Goal: Task Accomplishment & Management: Use online tool/utility

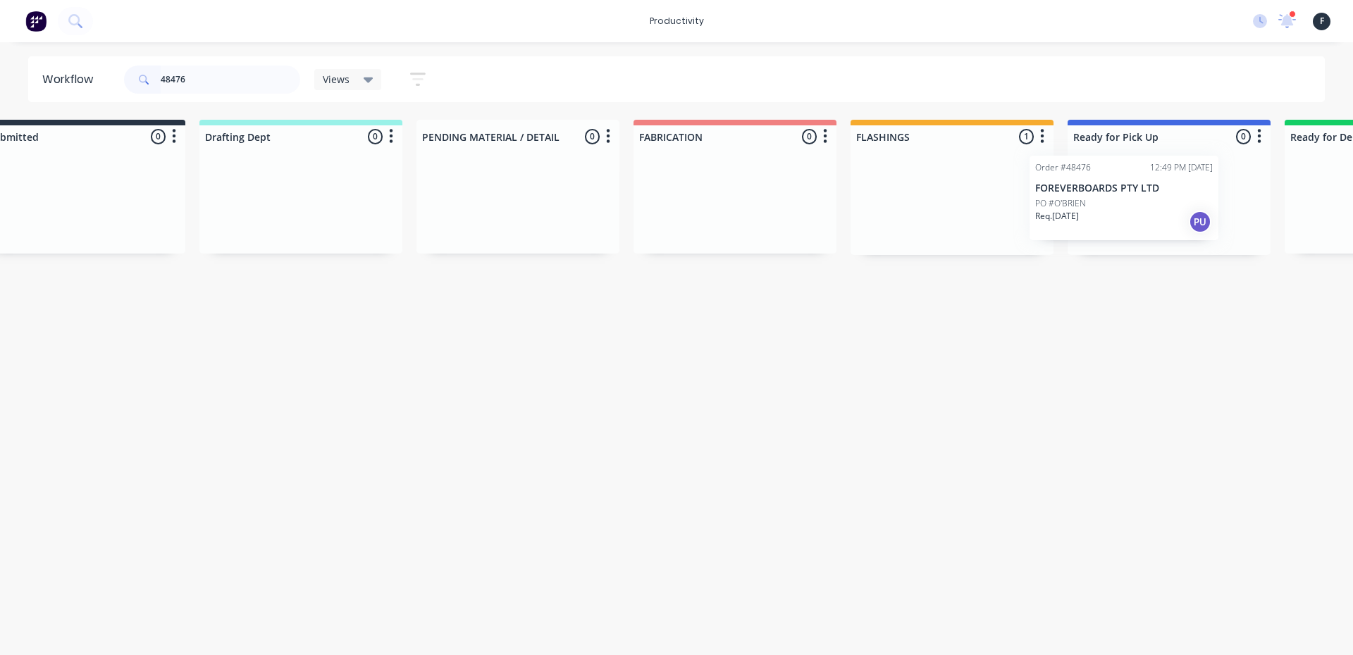
drag, startPoint x: 1024, startPoint y: 207, endPoint x: 1125, endPoint y: 206, distance: 100.8
click at [1125, 206] on div "Submitted 0 Sort By Created date Required date Order number Customer name Most …" at bounding box center [1117, 187] width 2350 height 135
type input "48476"
click at [1125, 206] on div at bounding box center [1162, 201] width 203 height 107
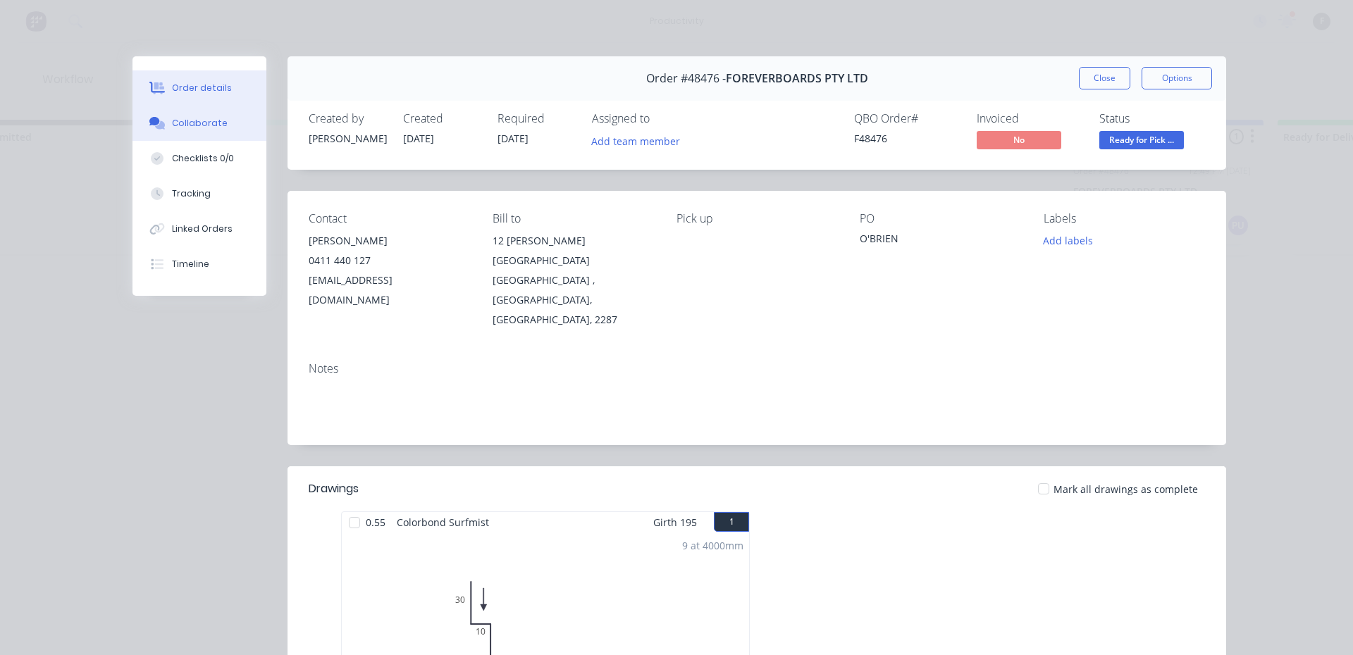
click at [132, 122] on button "Collaborate" at bounding box center [199, 123] width 134 height 35
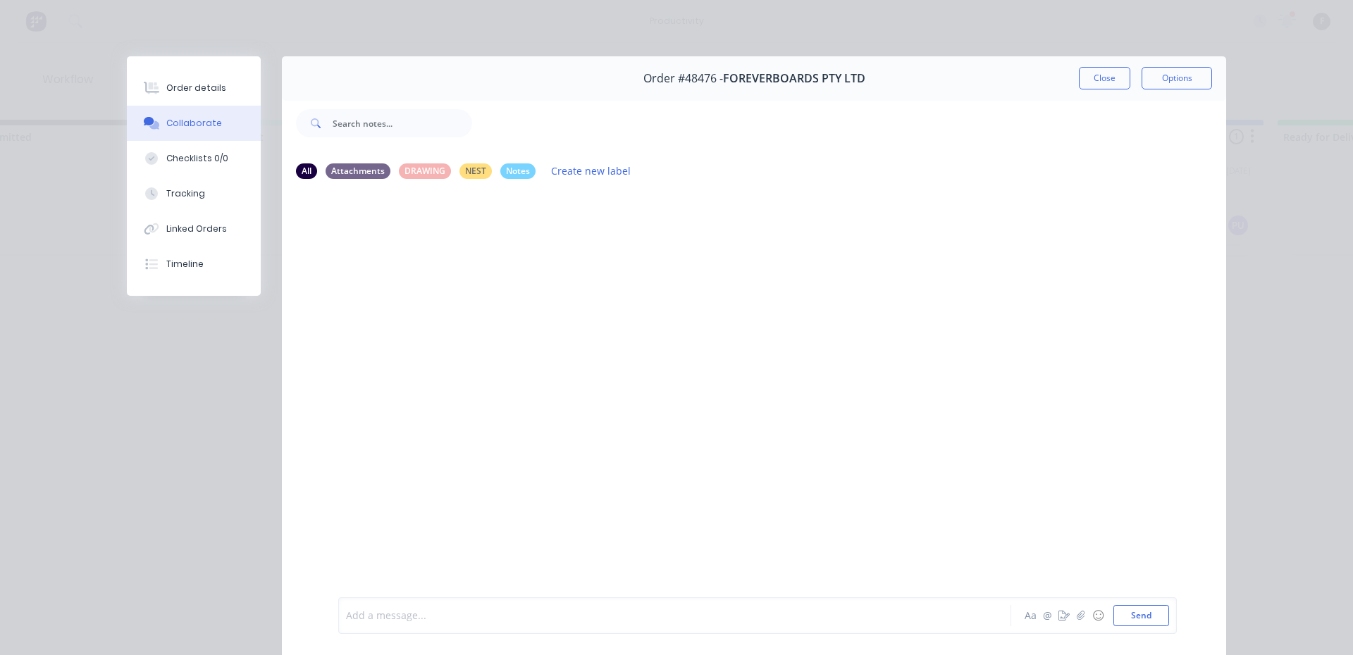
click at [431, 610] on div at bounding box center [655, 616] width 617 height 15
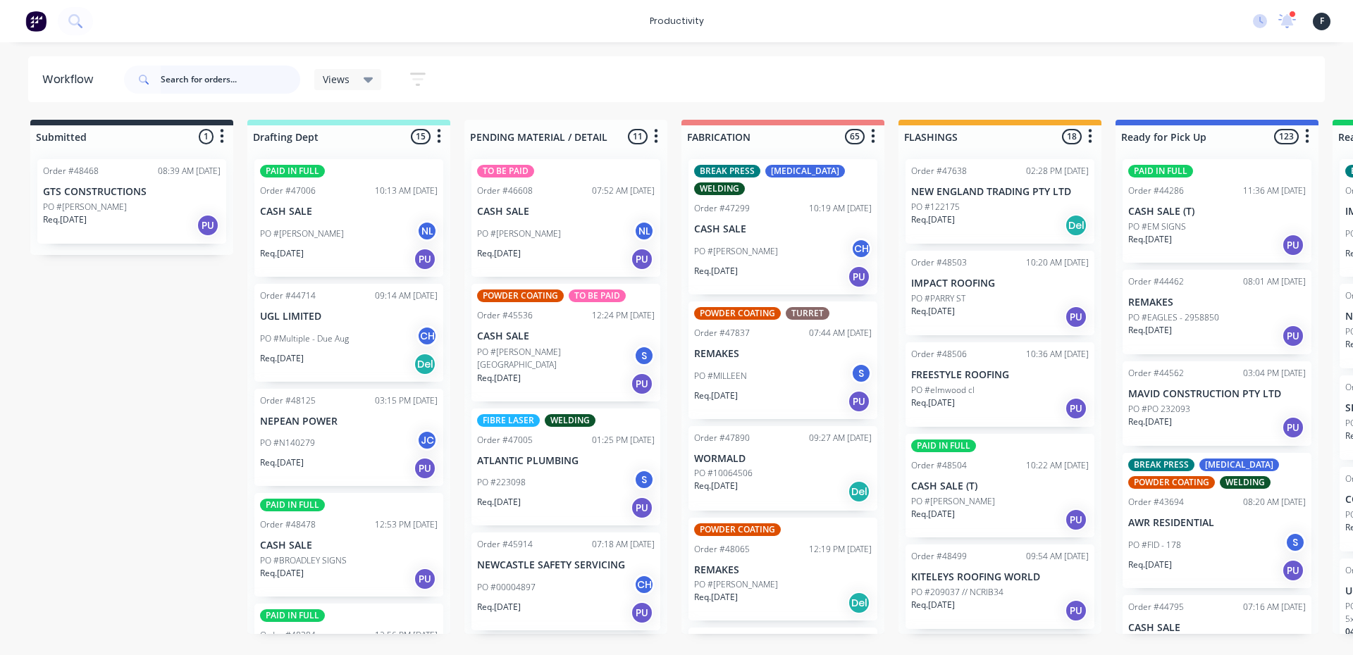
click at [220, 87] on input "text" at bounding box center [231, 80] width 140 height 28
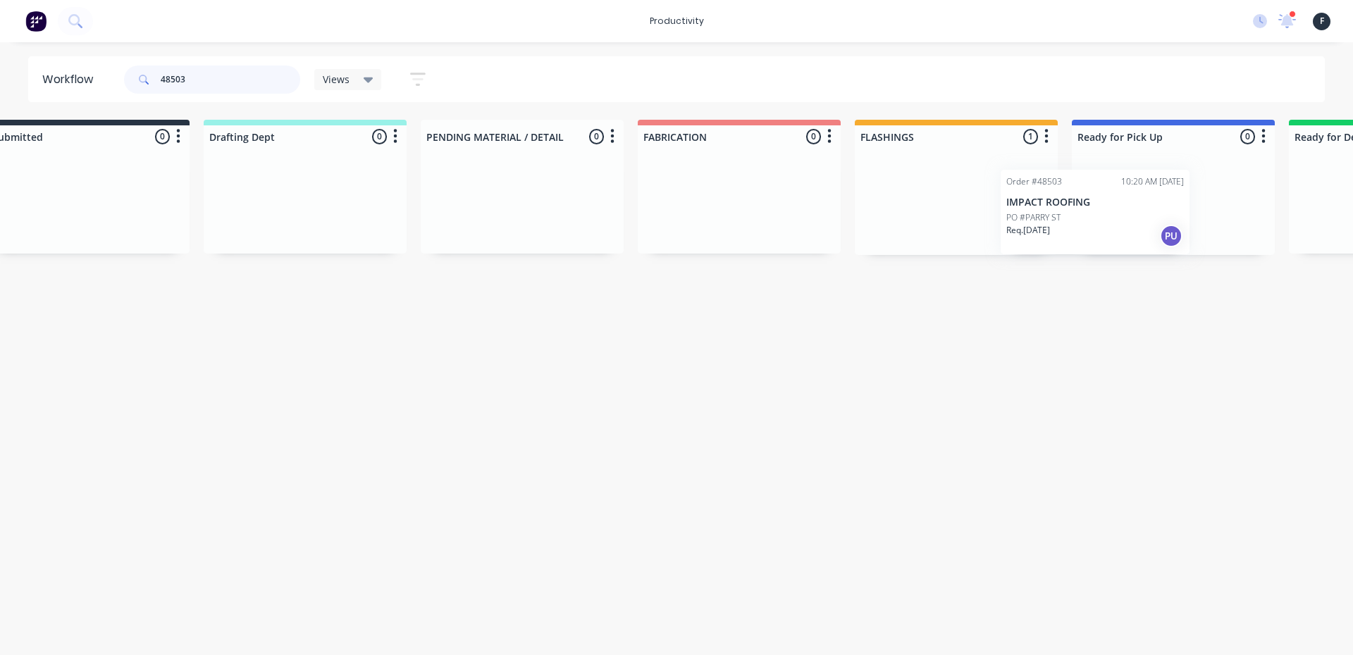
drag, startPoint x: 953, startPoint y: 209, endPoint x: 1082, endPoint y: 217, distance: 128.5
click at [1075, 218] on div "Submitted 0 Sort By Created date Required date Order number Customer name Most …" at bounding box center [1121, 187] width 2350 height 135
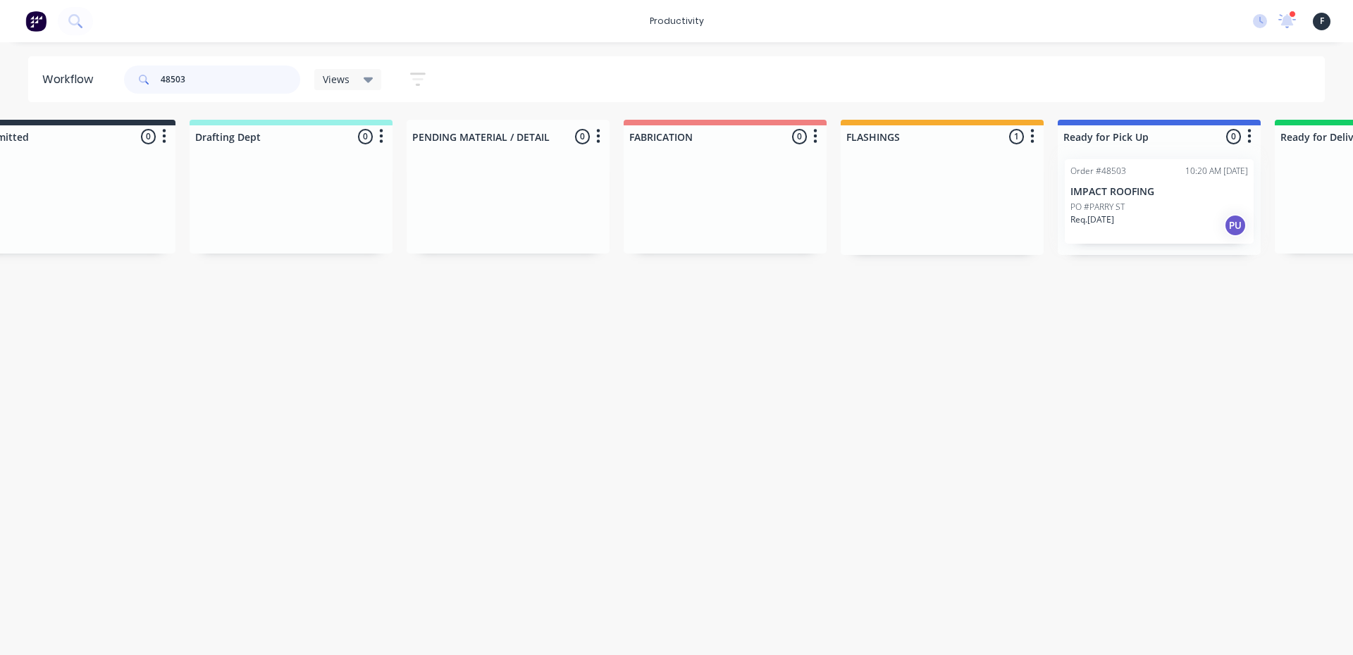
type input "48503"
click at [1104, 211] on div at bounding box center [1159, 201] width 203 height 107
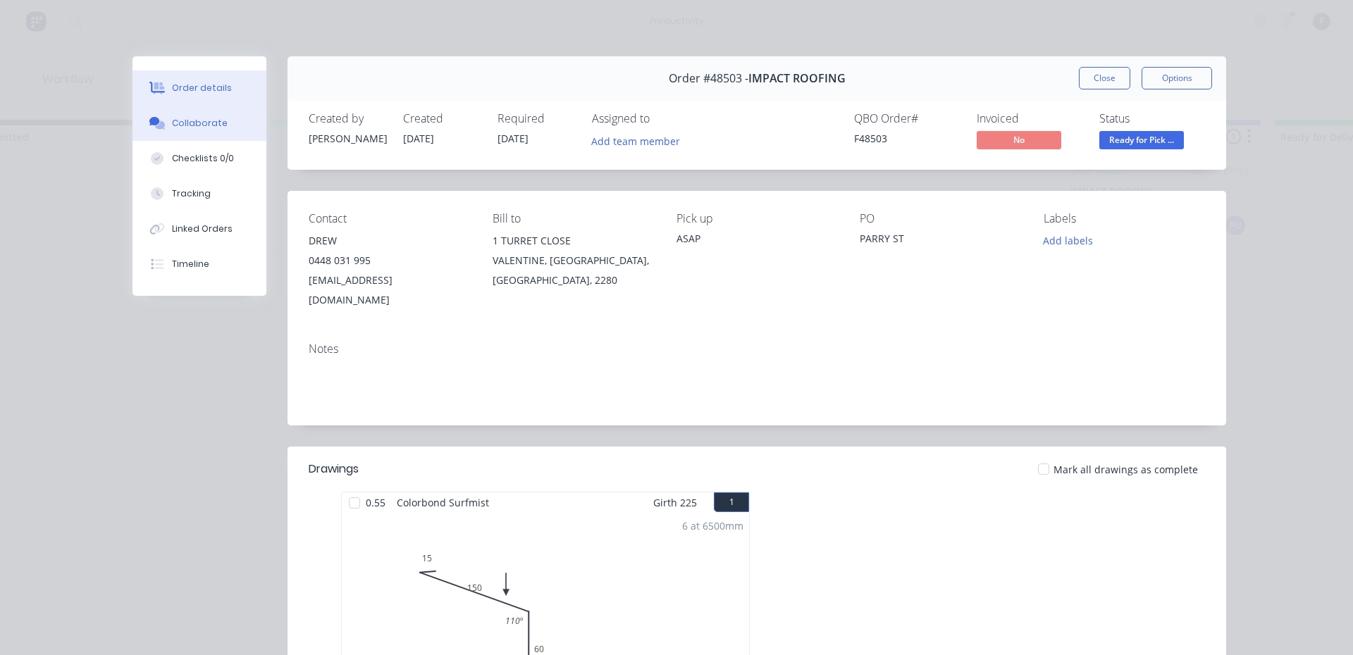
click at [225, 120] on button "Collaborate" at bounding box center [199, 123] width 134 height 35
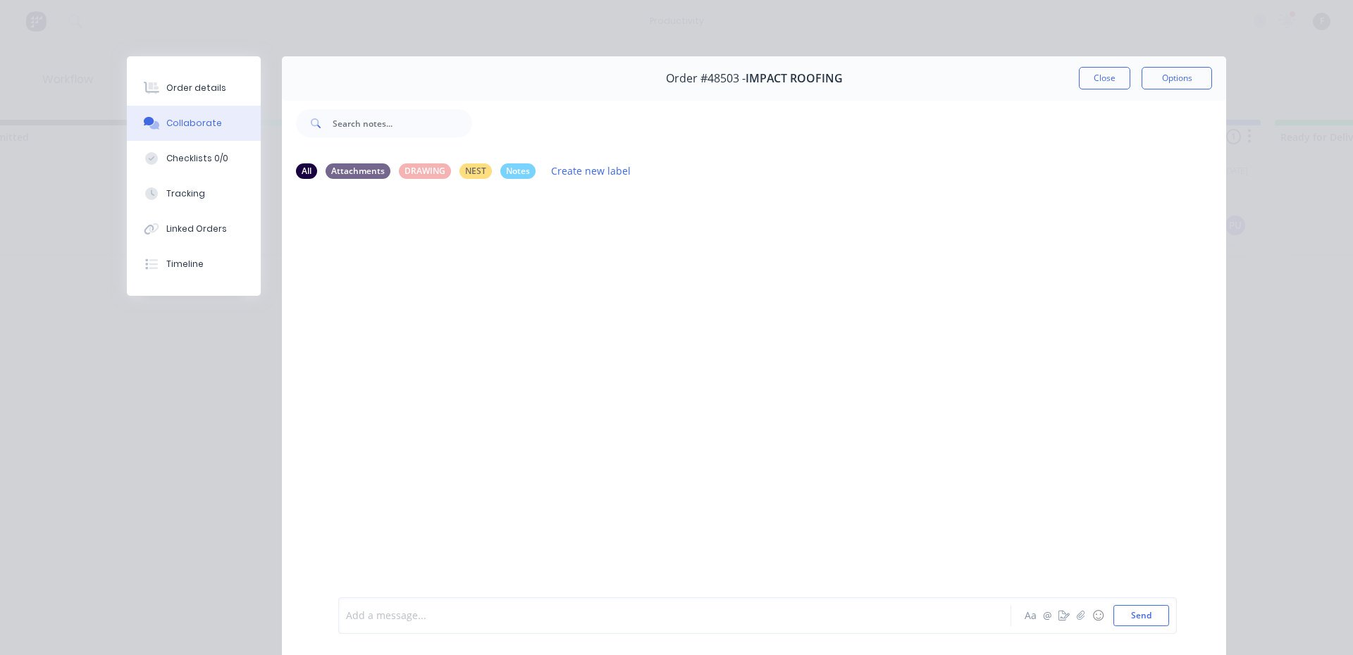
click at [435, 612] on div at bounding box center [655, 616] width 617 height 15
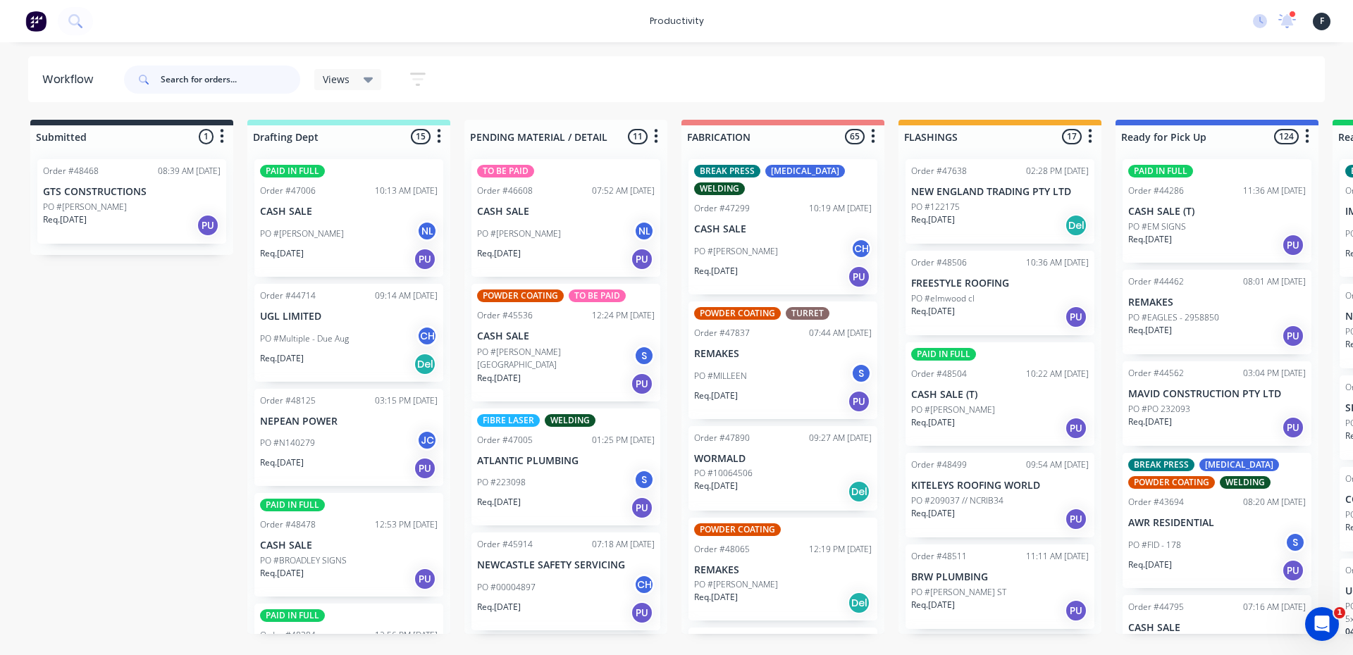
click at [218, 89] on input "text" at bounding box center [231, 80] width 140 height 28
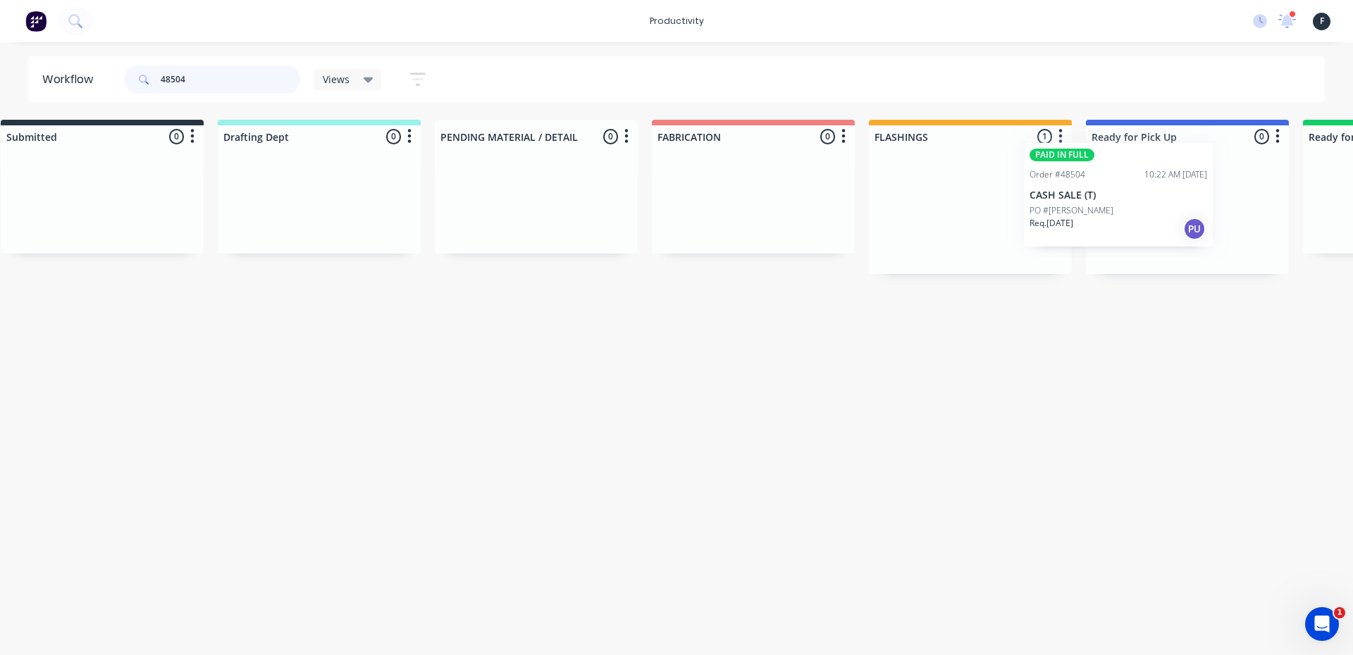
drag, startPoint x: 965, startPoint y: 233, endPoint x: 1113, endPoint y: 214, distance: 149.3
click at [1113, 214] on div "Submitted 0 Sort By Created date Required date Order number Customer name Most …" at bounding box center [1135, 197] width 2350 height 154
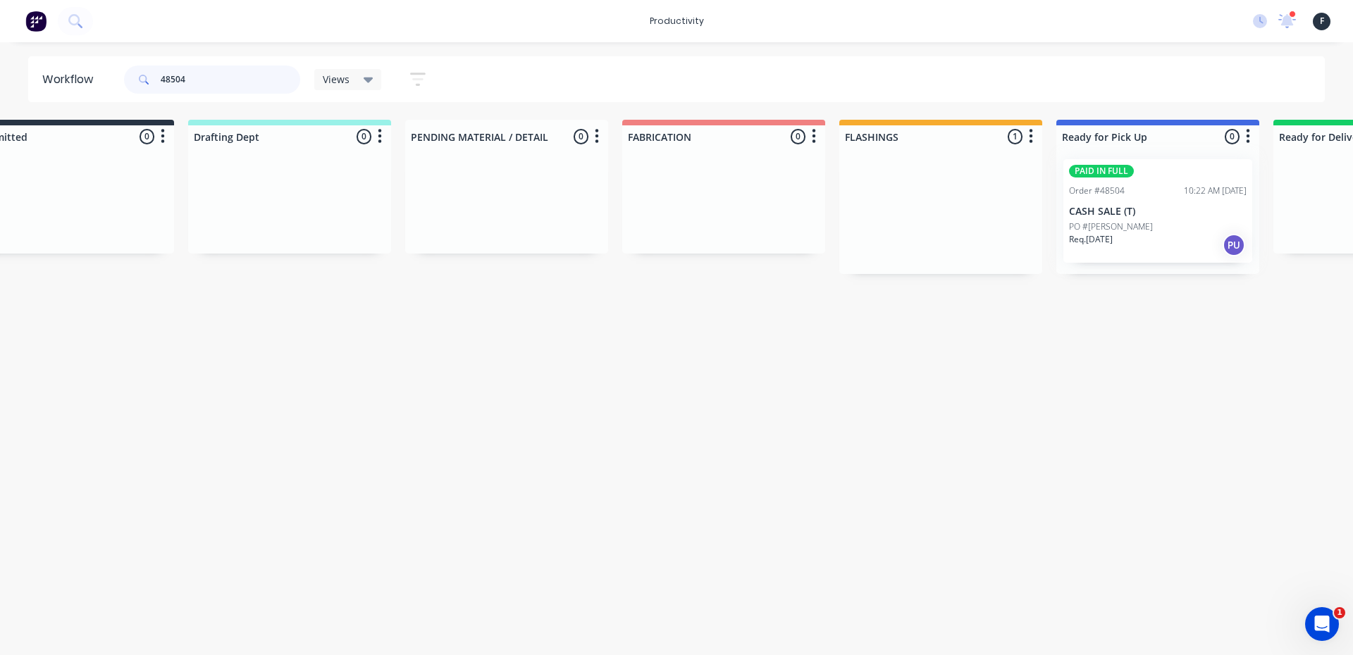
type input "48504"
click at [1118, 211] on div at bounding box center [1157, 211] width 203 height 126
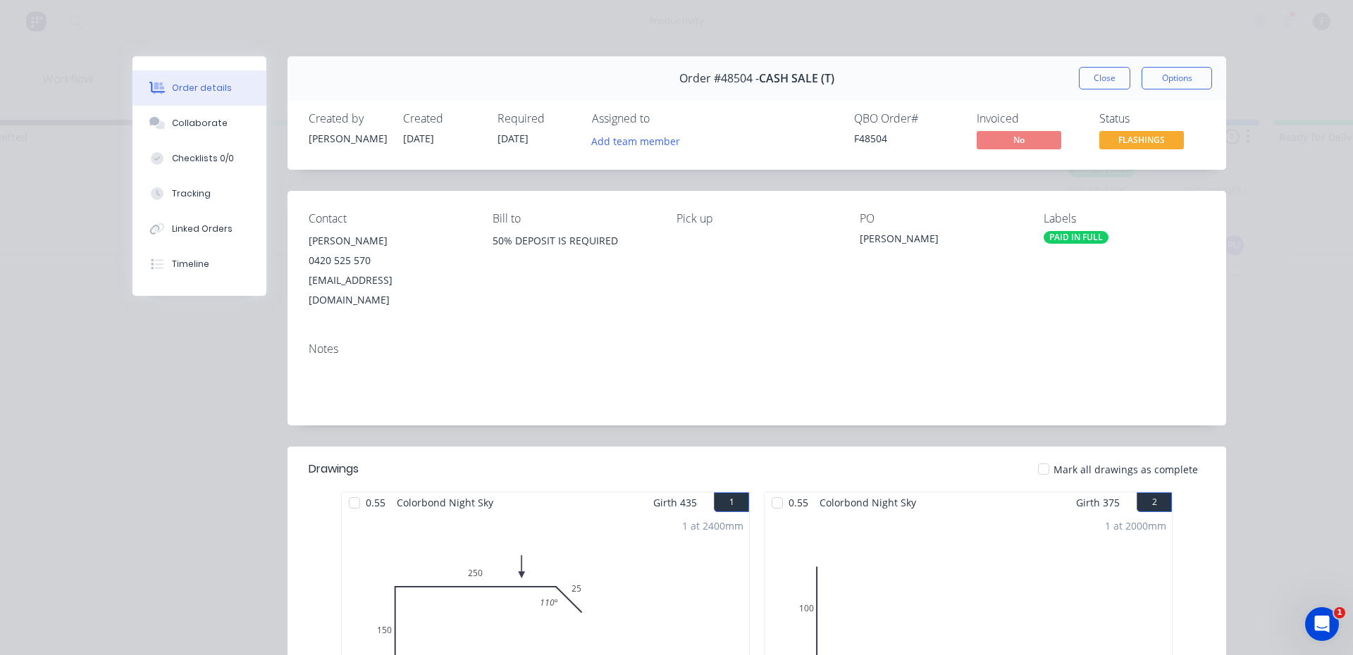
drag, startPoint x: 361, startPoint y: 498, endPoint x: 419, endPoint y: 501, distance: 57.1
click at [362, 497] on div "0.55 Colorbond Night Sky Girth 435 1 0 10 150 250 25 110 º 0 10 150 250 25 110 …" at bounding box center [545, 610] width 409 height 237
click at [1045, 455] on div at bounding box center [1043, 469] width 28 height 28
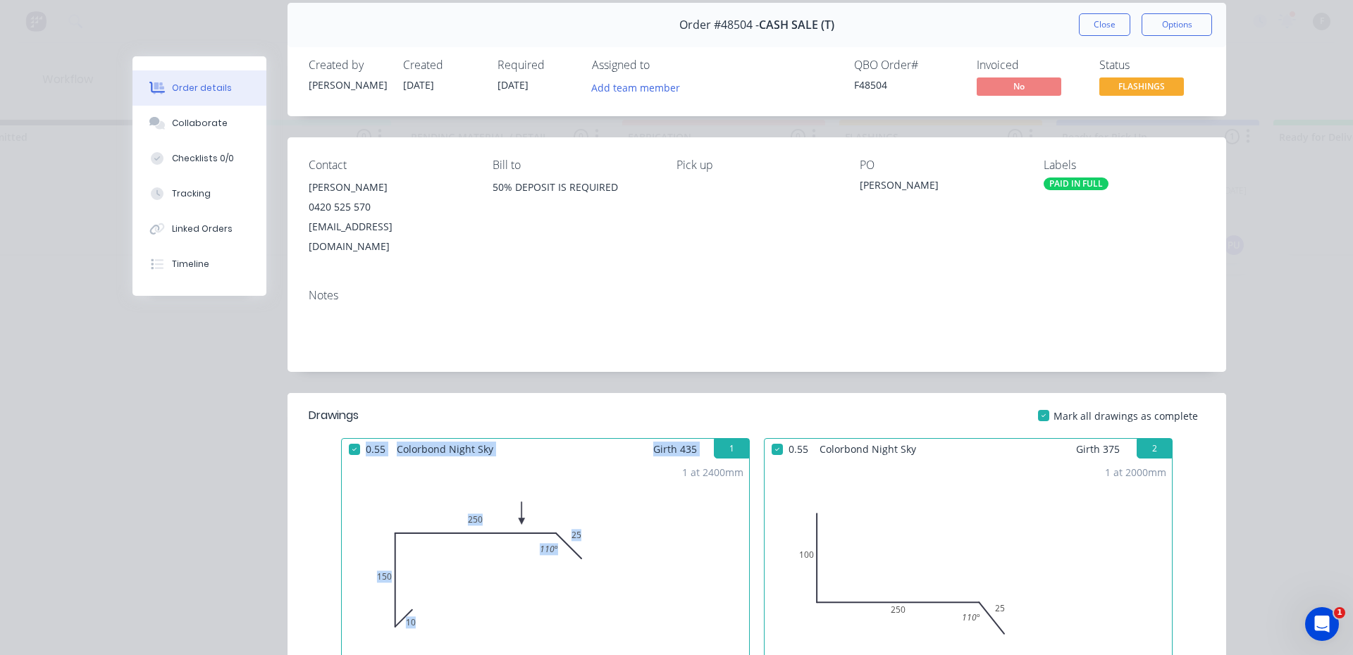
scroll to position [0, 0]
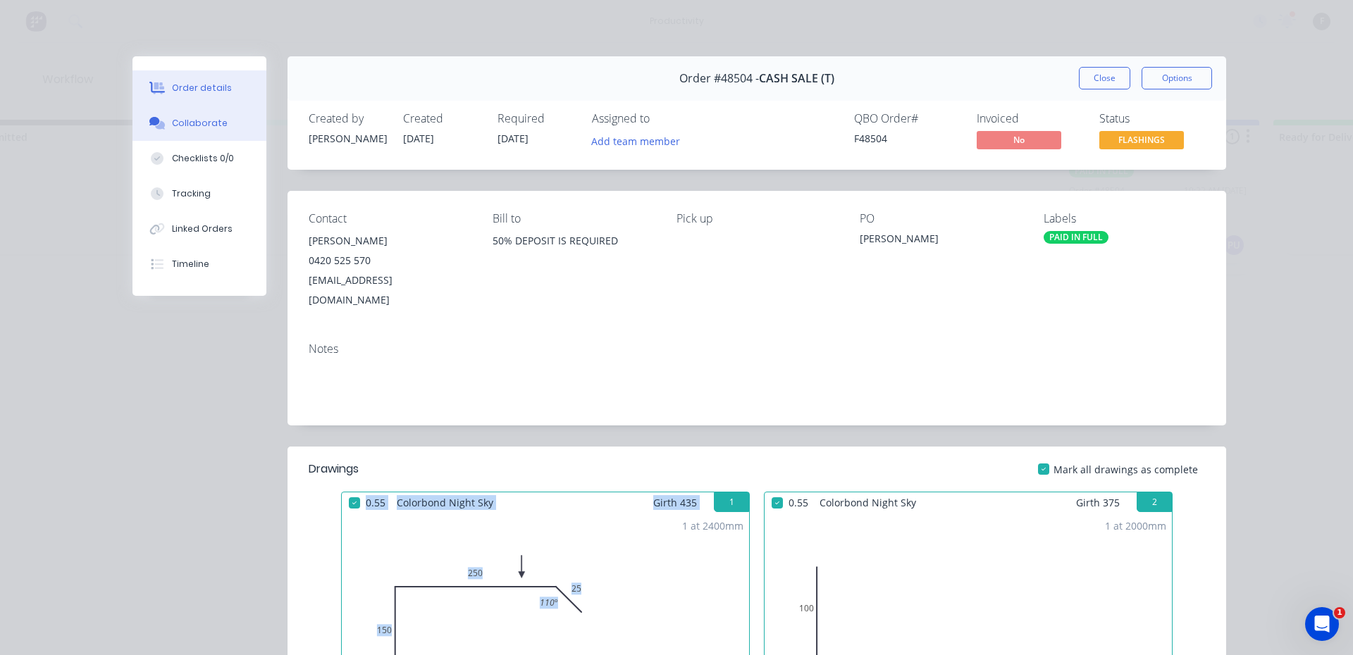
click at [197, 130] on button "Collaborate" at bounding box center [199, 123] width 134 height 35
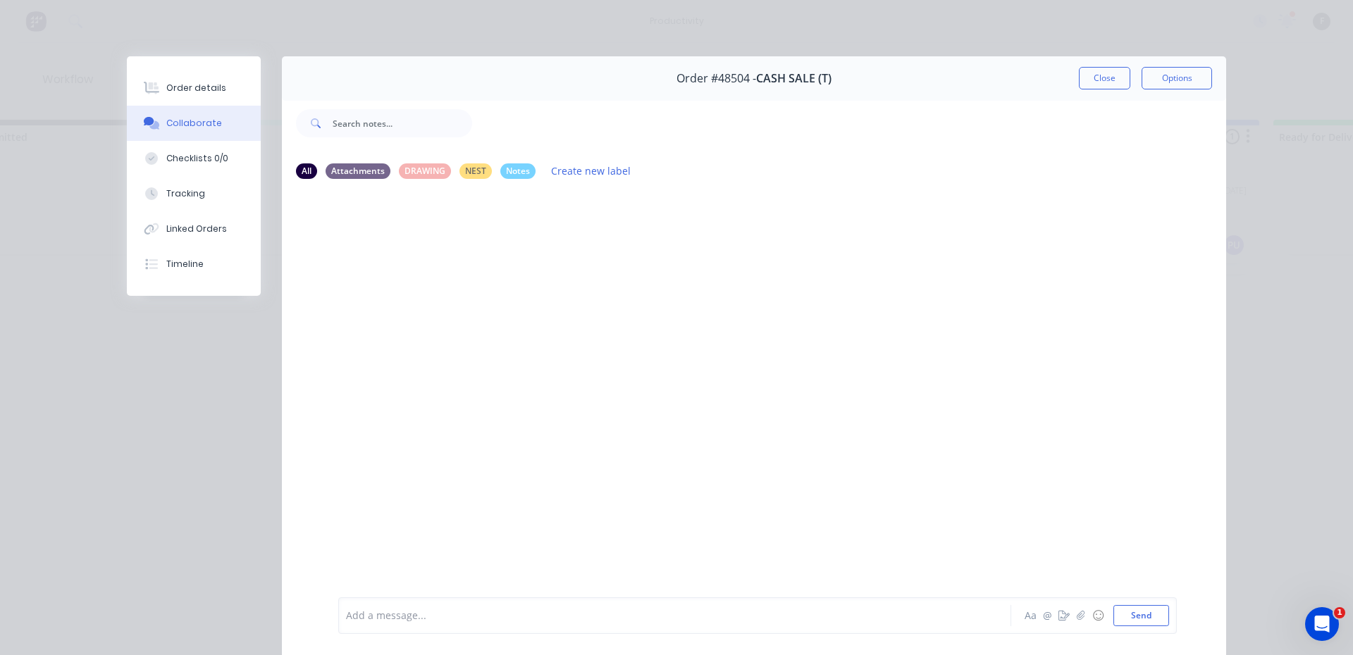
click at [425, 610] on div at bounding box center [655, 616] width 617 height 15
